Goal: Task Accomplishment & Management: Use online tool/utility

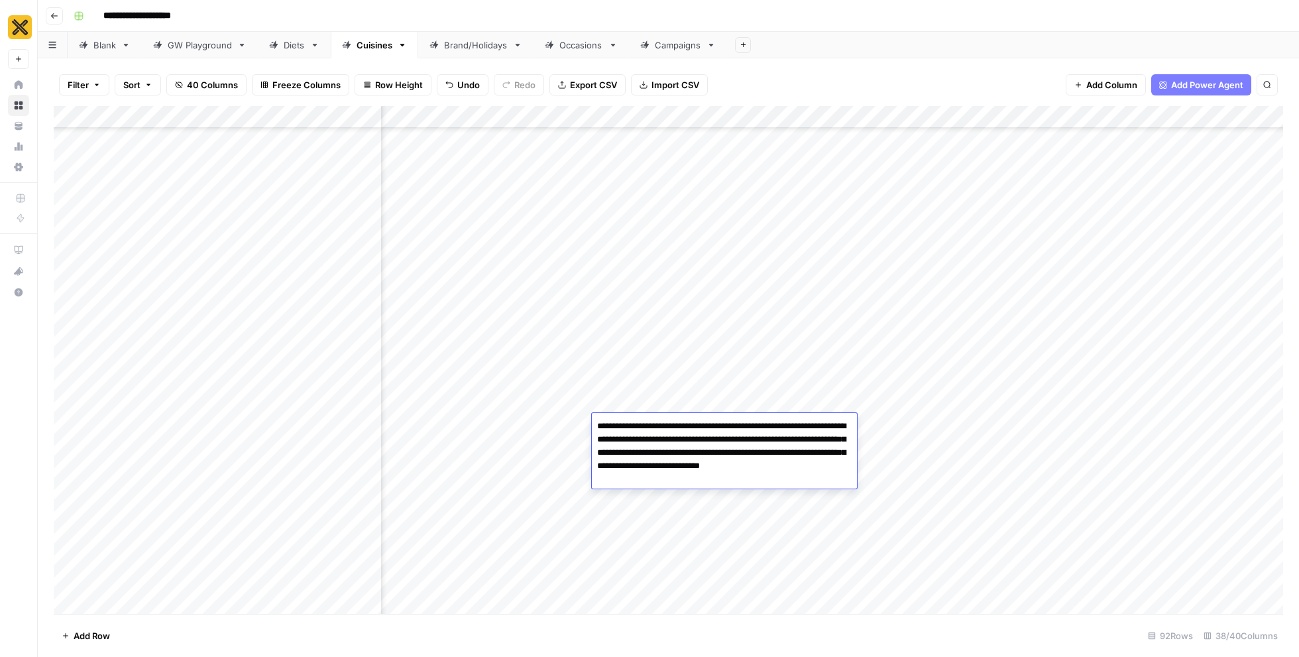
scroll to position [2608, 2177]
click at [281, 44] on div "Diets" at bounding box center [287, 44] width 36 height 13
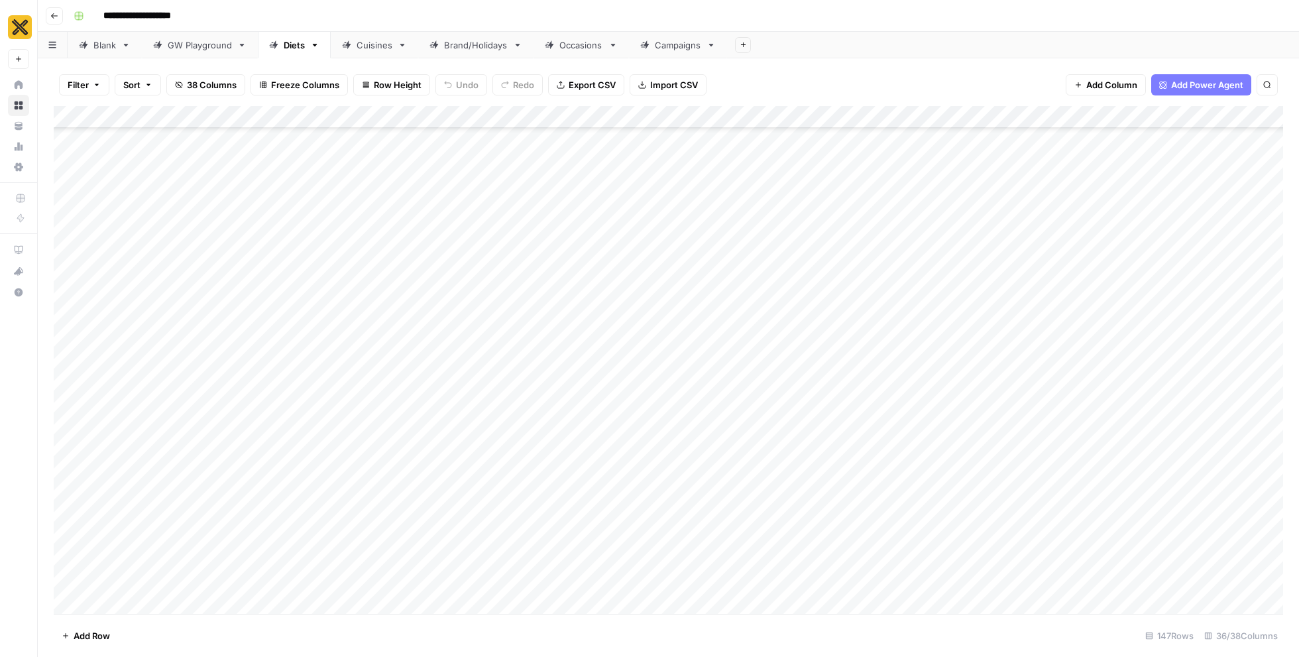
scroll to position [4601, 0]
click at [985, 429] on div "Add Column" at bounding box center [668, 360] width 1229 height 508
click at [998, 427] on div "Add Column" at bounding box center [668, 360] width 1229 height 508
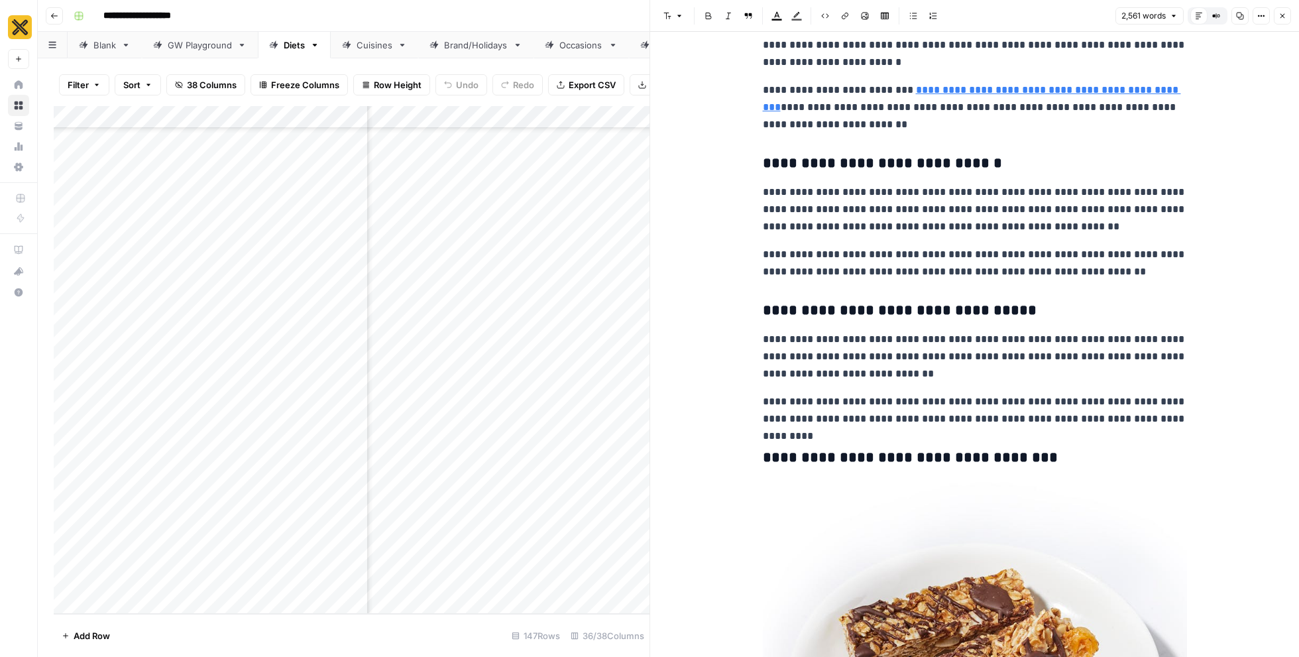
scroll to position [4148, 0]
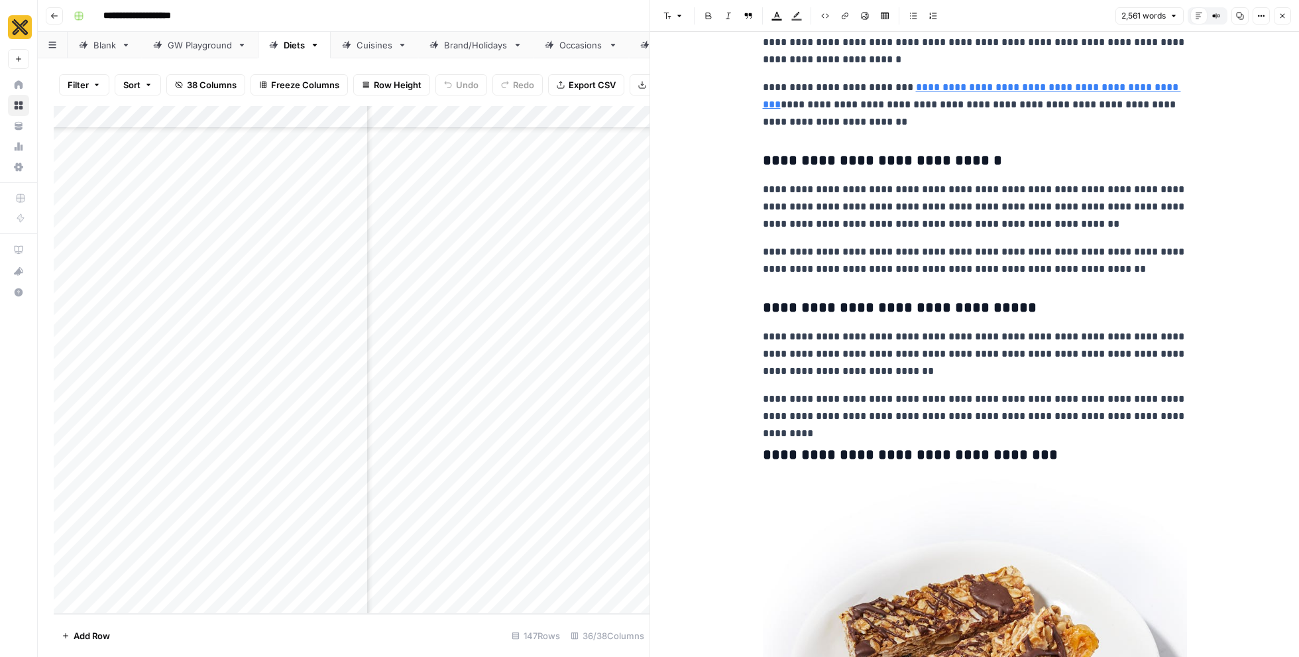
click at [973, 234] on div "**********" at bounding box center [975, 565] width 440 height 9320
type input "one large study"
click at [1176, 21] on icon "button" at bounding box center [1177, 21] width 7 height 7
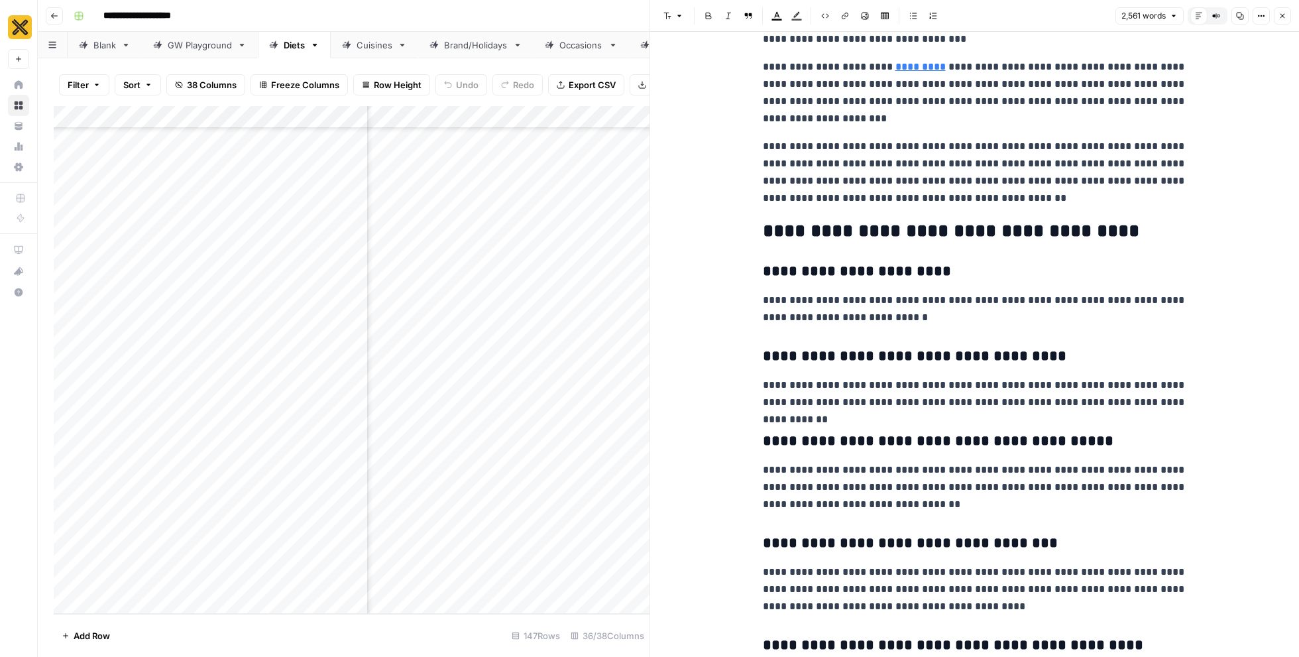
scroll to position [8756, 0]
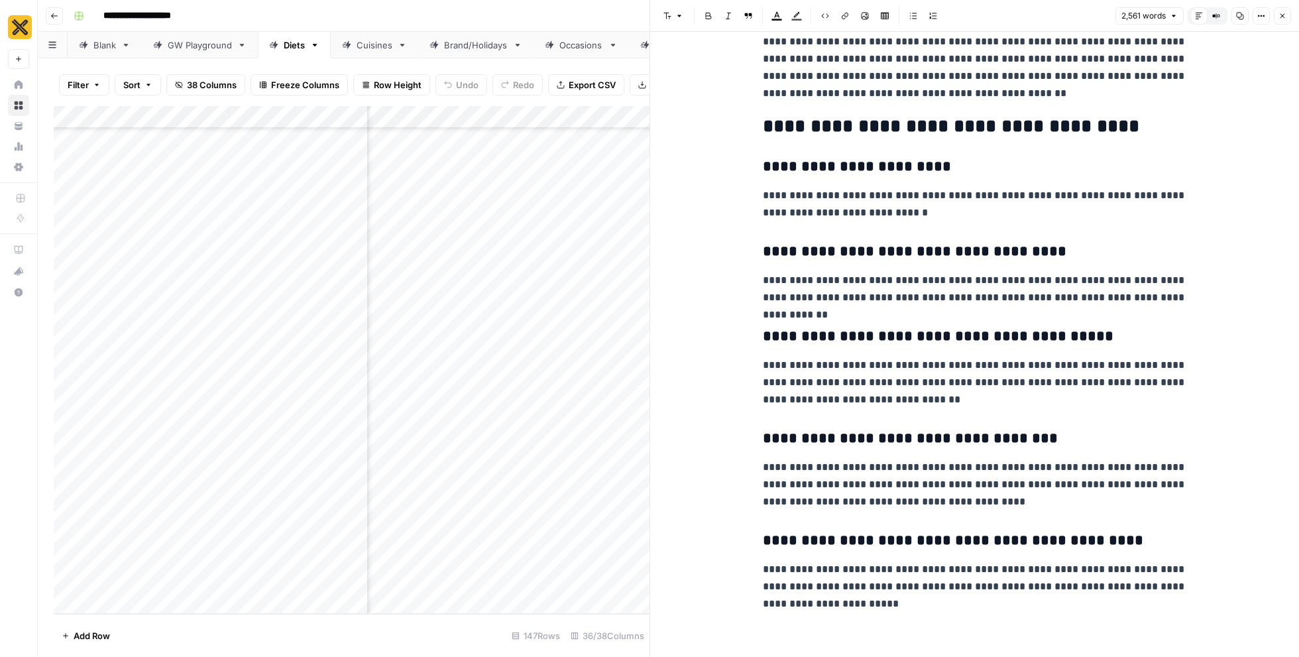
click at [1284, 21] on button "Close" at bounding box center [1282, 15] width 17 height 17
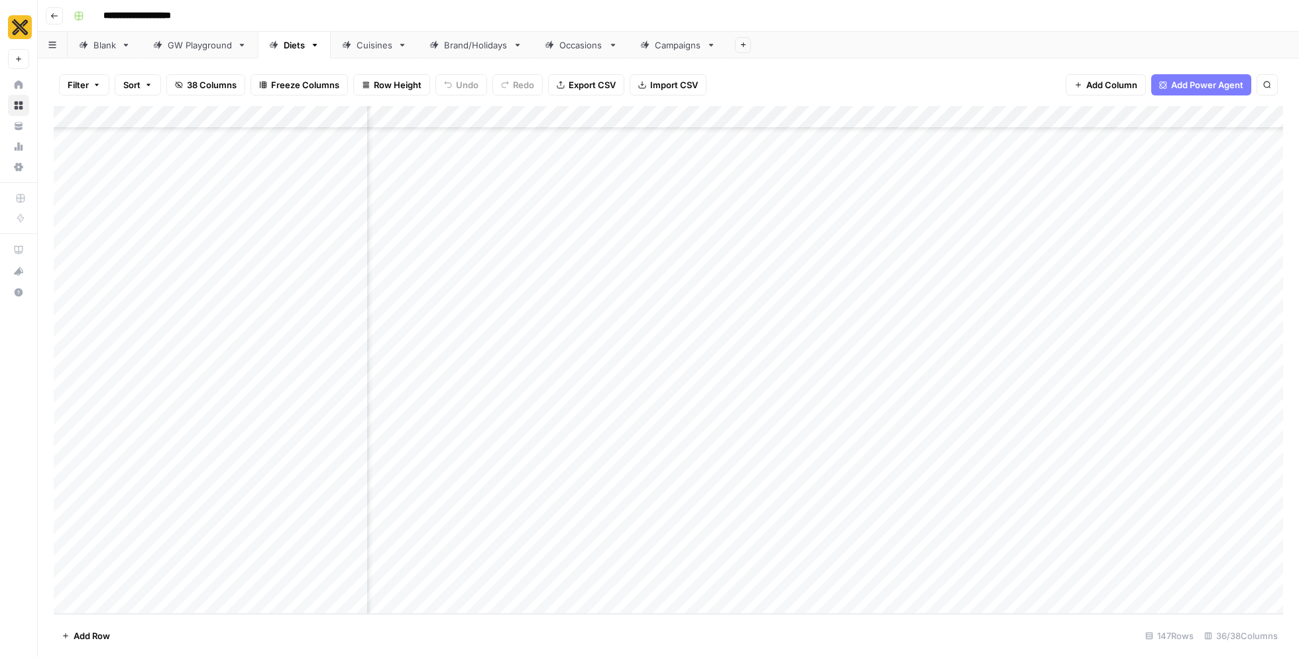
scroll to position [4601, 2668]
click at [823, 428] on div "Add Column" at bounding box center [668, 360] width 1229 height 508
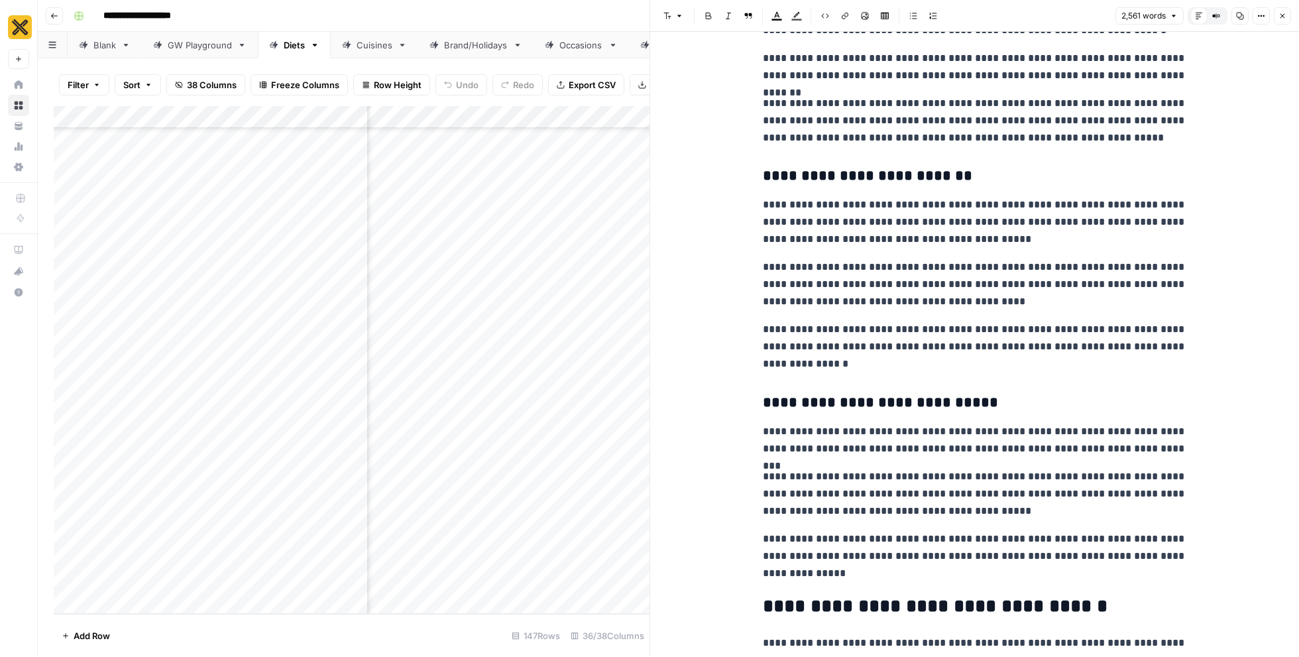
scroll to position [5790, 0]
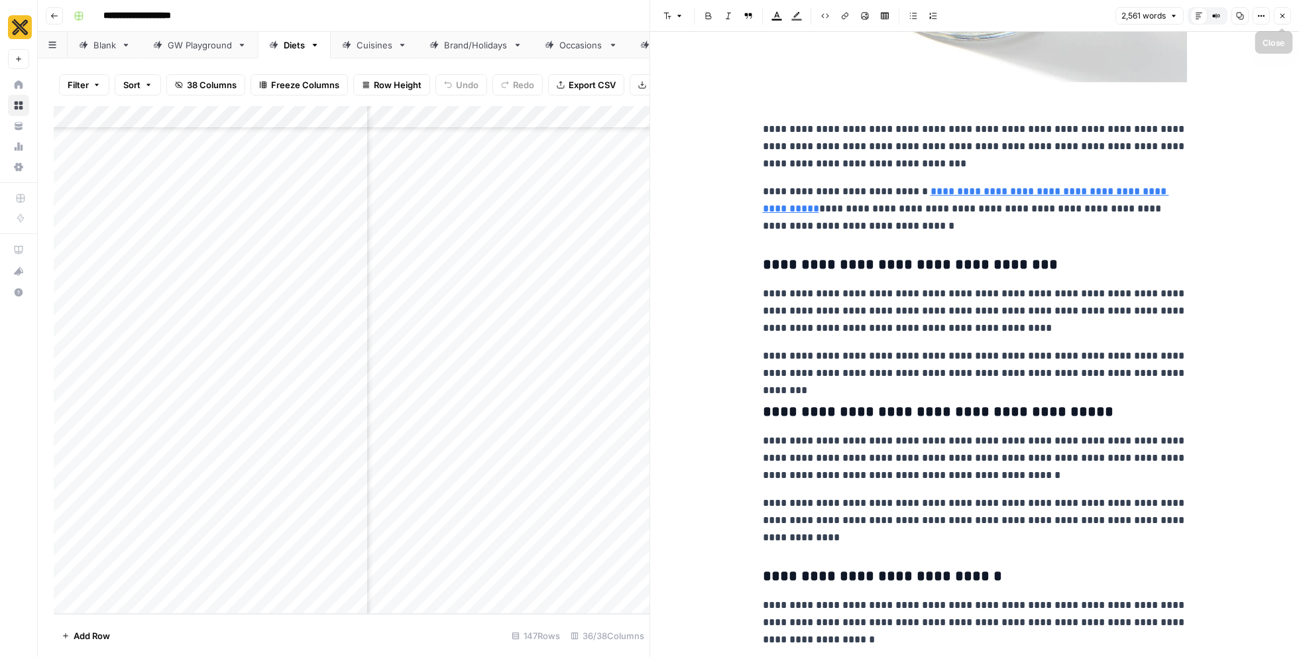
click at [1287, 12] on button "Close" at bounding box center [1282, 15] width 17 height 17
